Goal: Task Accomplishment & Management: Manage account settings

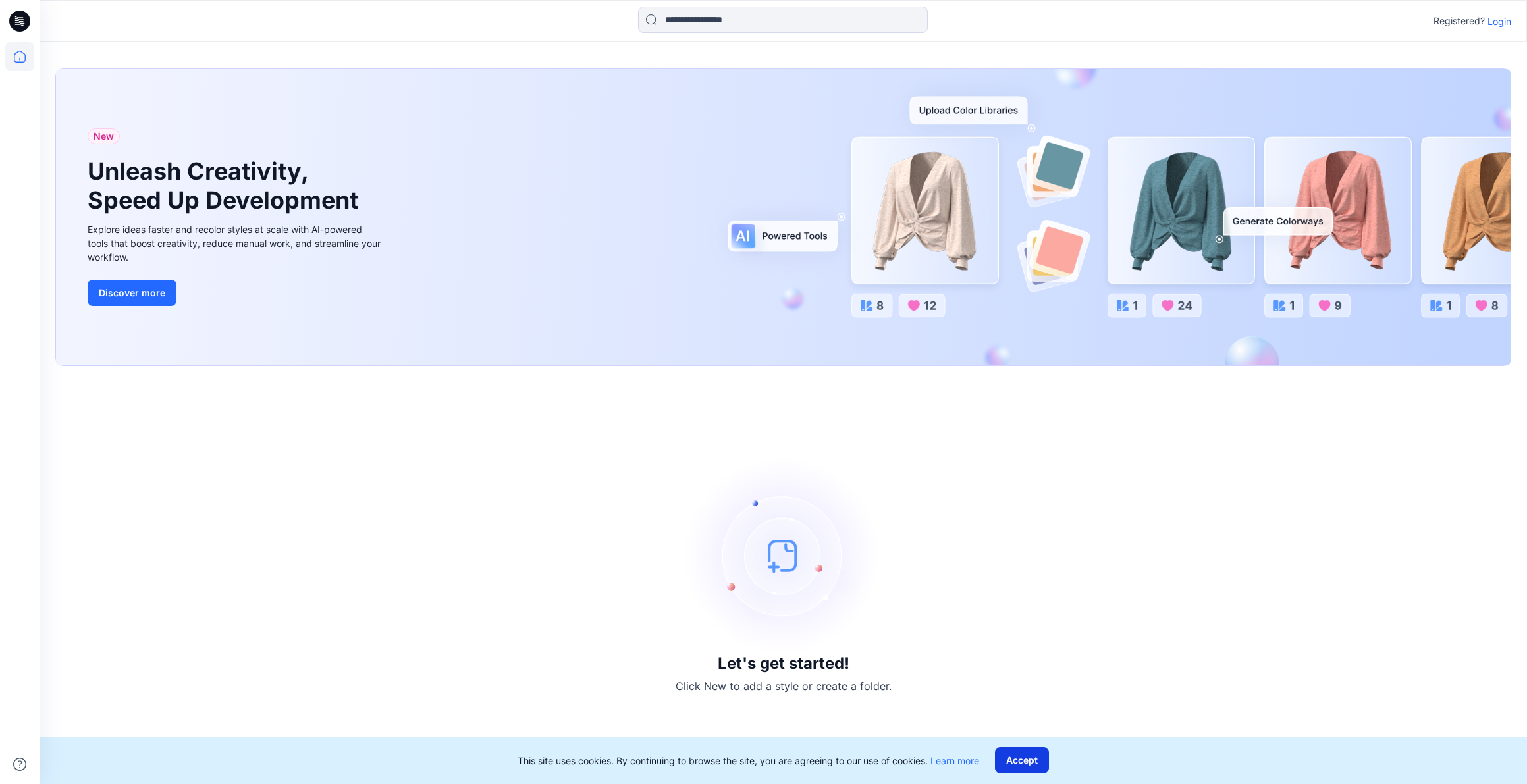
click at [1024, 759] on button "Accept" at bounding box center [1022, 760] width 54 height 26
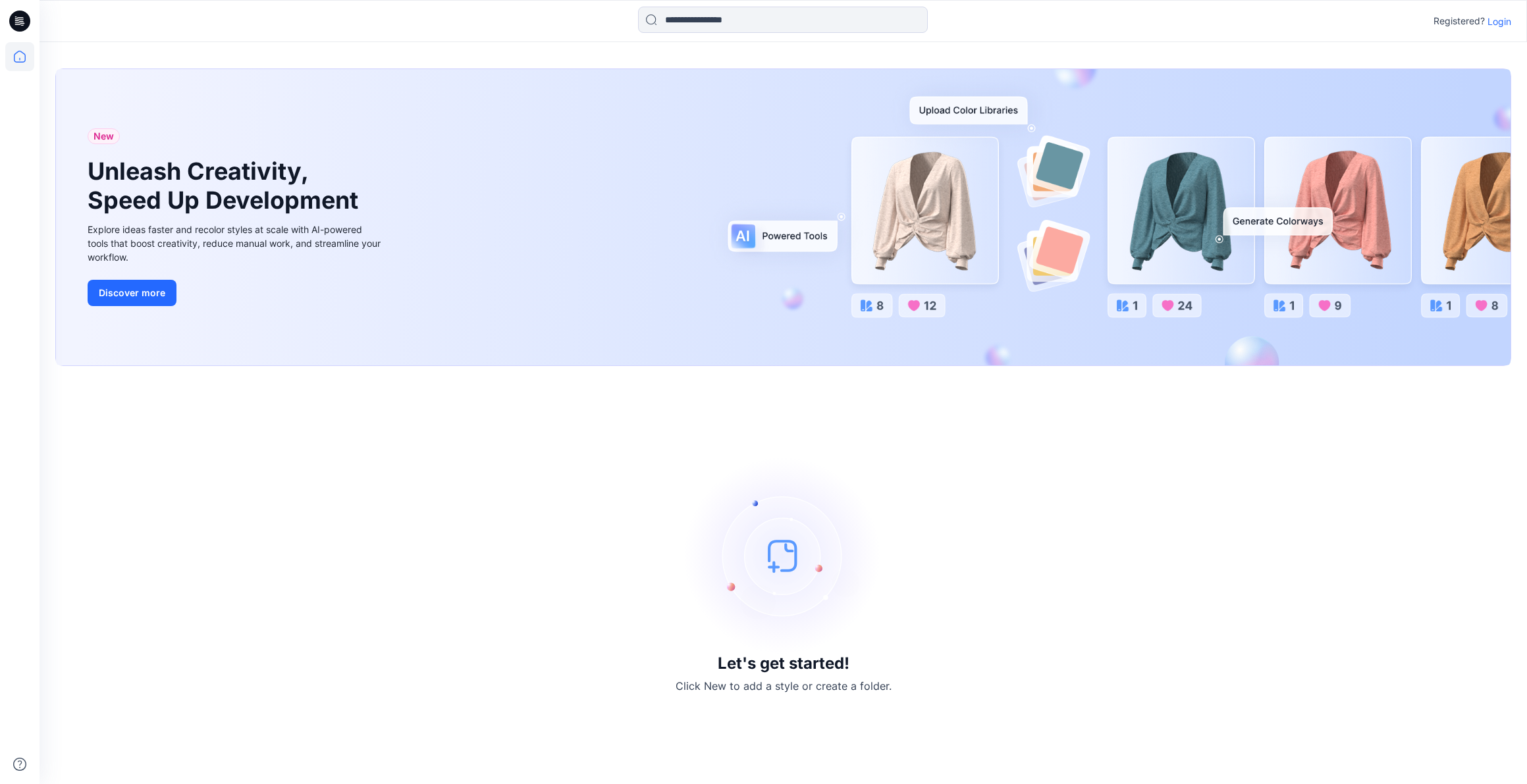
click at [1495, 17] on p "Login" at bounding box center [1498, 21] width 23 height 14
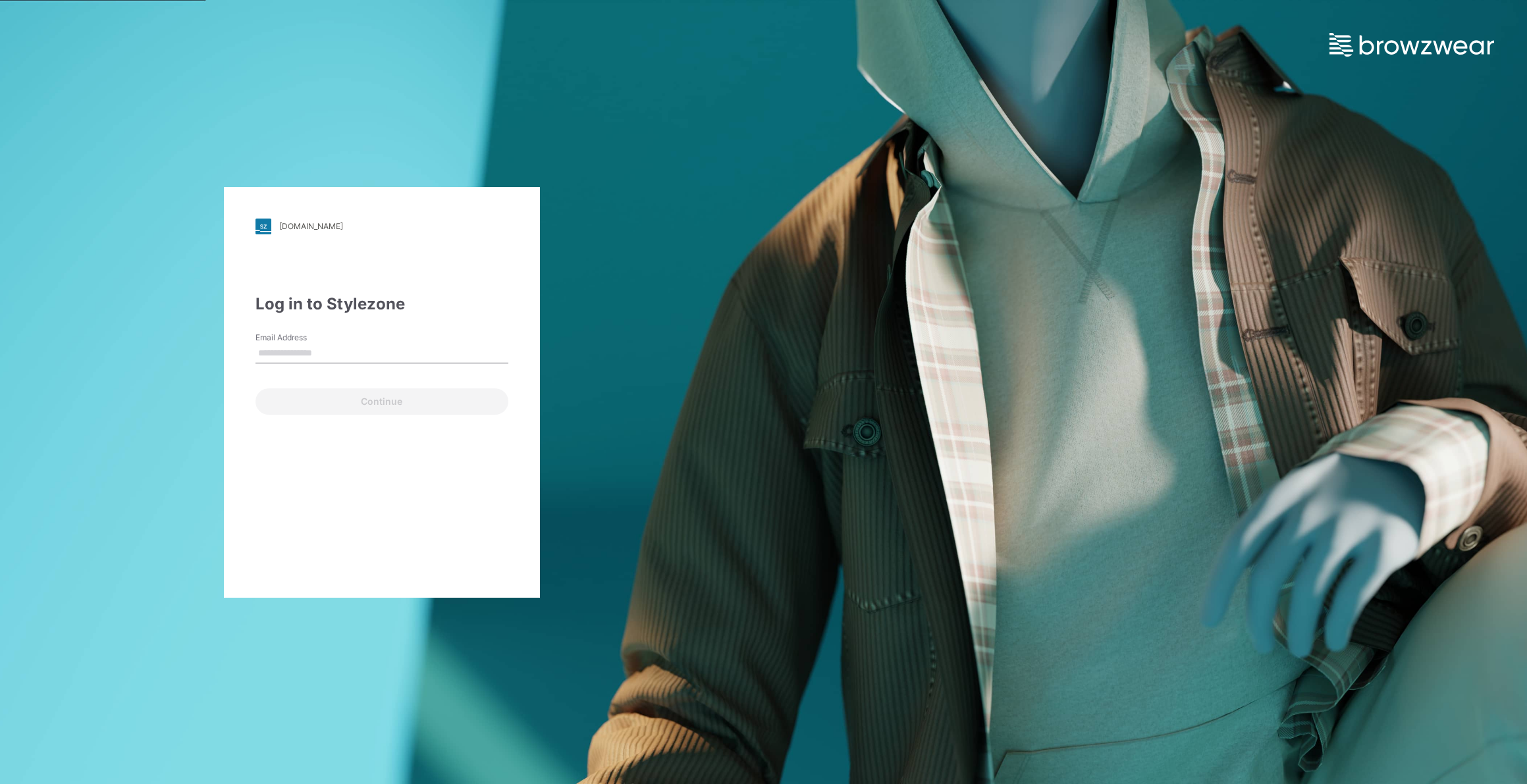
type input "**********"
drag, startPoint x: 401, startPoint y: 404, endPoint x: 397, endPoint y: 413, distance: 9.8
click at [401, 403] on button "Continue" at bounding box center [382, 401] width 253 height 26
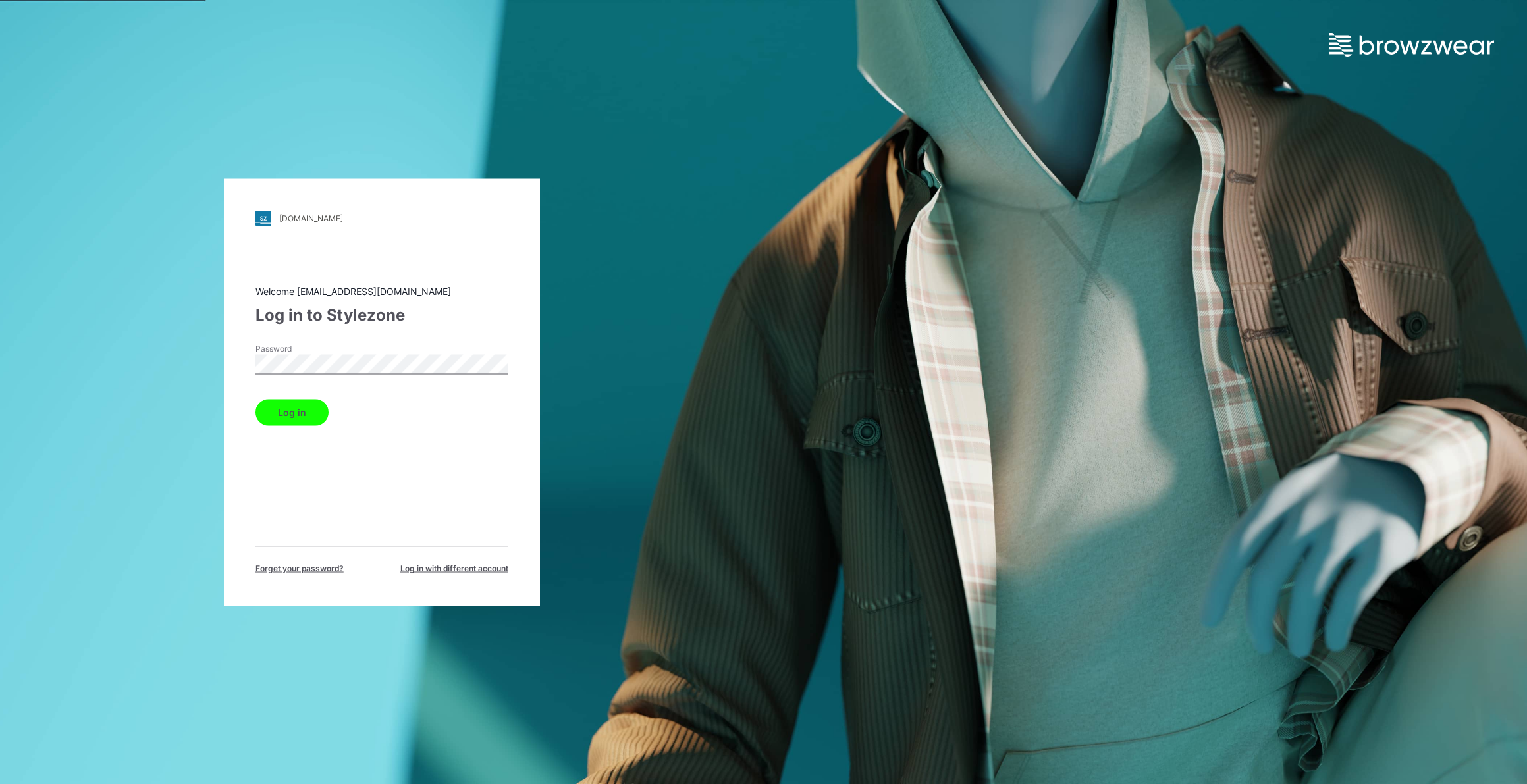
click at [303, 412] on button "Log in" at bounding box center [291, 412] width 73 height 26
